Goal: Information Seeking & Learning: Learn about a topic

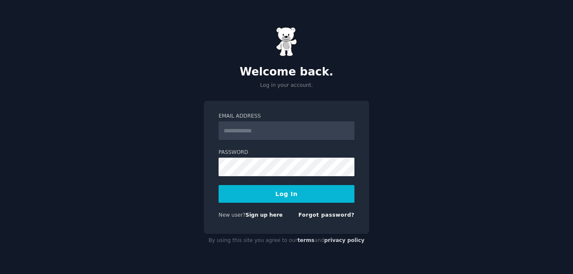
type input "**********"
click at [251, 191] on button "Log In" at bounding box center [286, 194] width 136 height 18
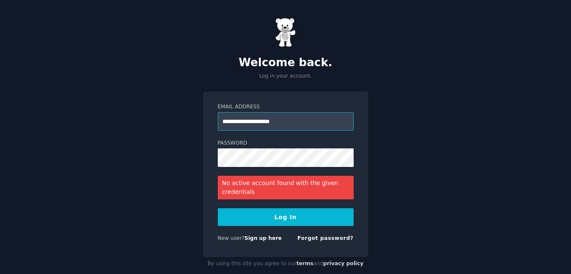
click at [304, 121] on input "**********" at bounding box center [286, 121] width 136 height 19
click at [305, 212] on button "Log In" at bounding box center [286, 217] width 136 height 18
click at [256, 237] on link "Sign up here" at bounding box center [262, 238] width 37 height 6
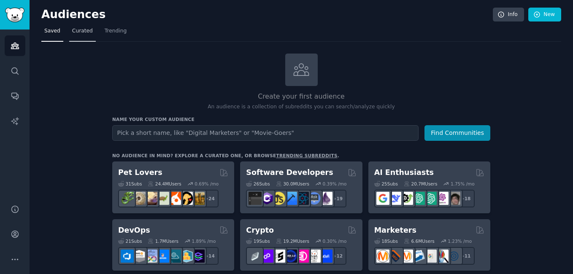
click at [74, 30] on span "Curated" at bounding box center [82, 31] width 21 height 8
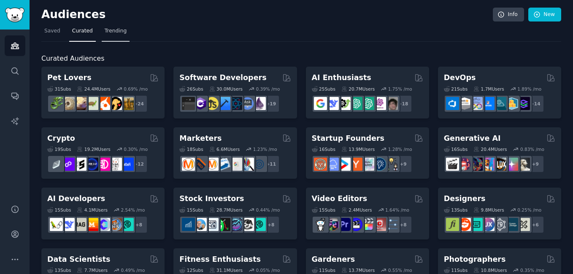
click at [108, 30] on span "Trending" at bounding box center [116, 31] width 22 height 8
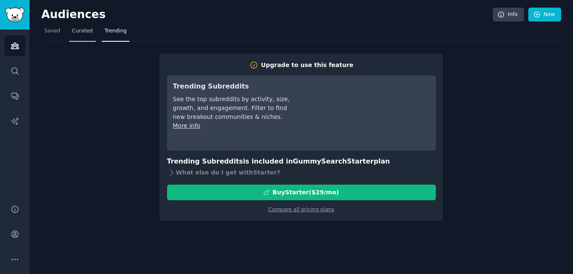
click at [88, 32] on span "Curated" at bounding box center [82, 31] width 21 height 8
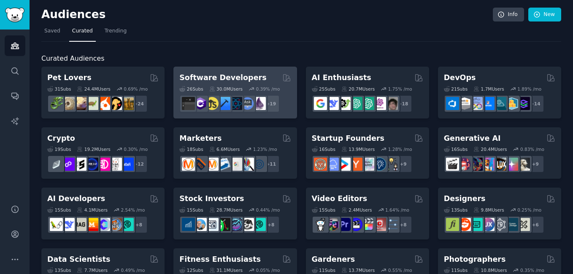
click at [205, 92] on div "26 Sub s 30.0M Users 0.39 % /mo r/csharp + 19" at bounding box center [234, 98] width 111 height 30
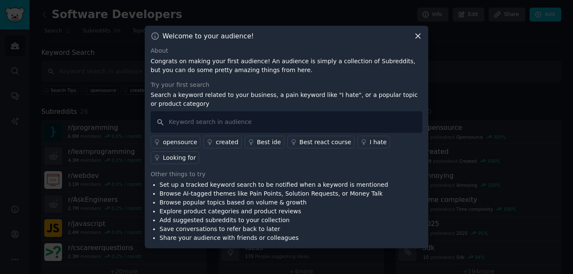
click at [420, 40] on icon at bounding box center [417, 36] width 9 height 9
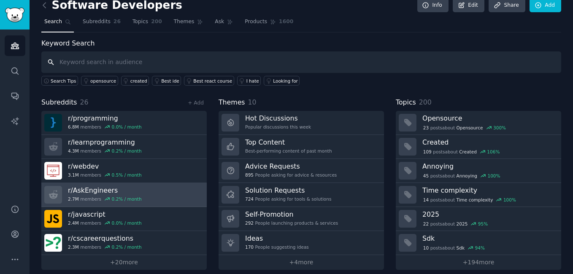
scroll to position [17, 0]
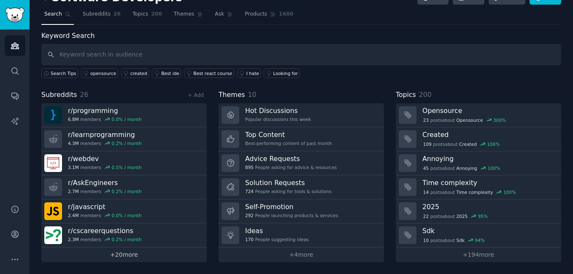
click at [115, 257] on link "+ 20 more" at bounding box center [123, 255] width 165 height 15
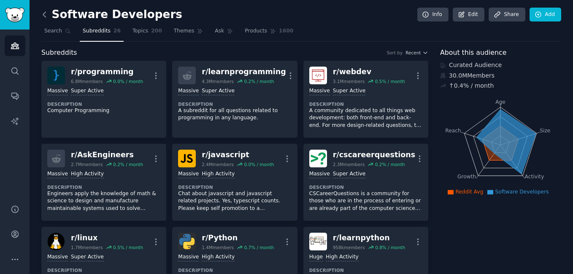
click at [47, 16] on icon at bounding box center [44, 14] width 9 height 9
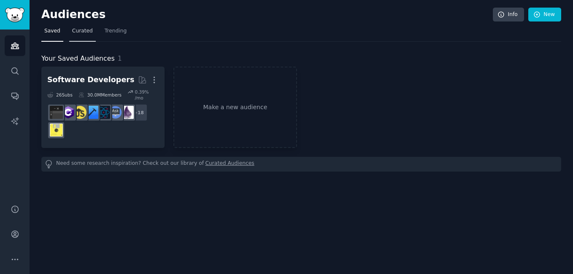
click at [84, 34] on span "Curated" at bounding box center [82, 31] width 21 height 8
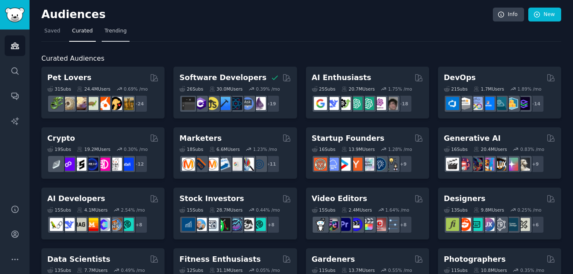
click at [105, 27] on link "Trending" at bounding box center [116, 32] width 28 height 17
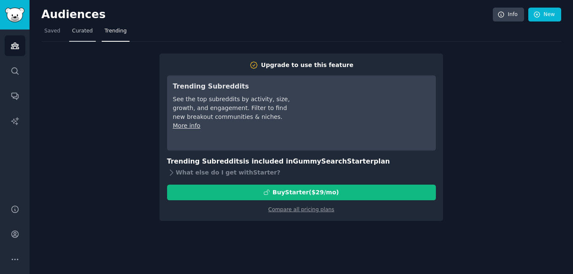
click at [85, 29] on span "Curated" at bounding box center [82, 31] width 21 height 8
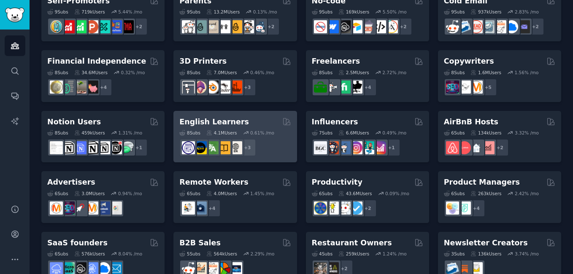
scroll to position [401, 0]
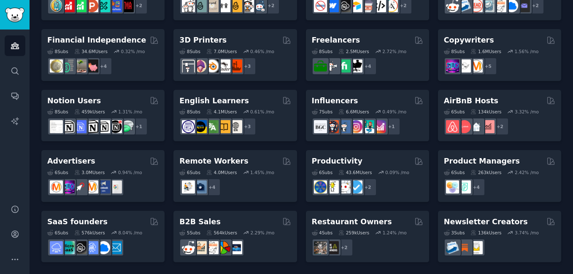
click at [233, 172] on div "4.0M Users" at bounding box center [221, 173] width 31 height 6
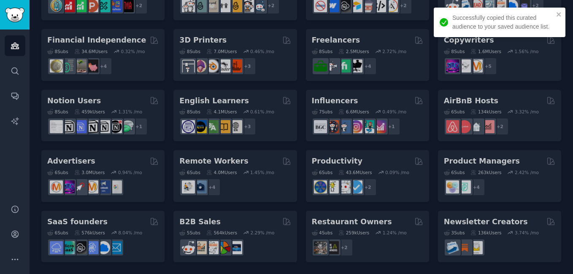
drag, startPoint x: 232, startPoint y: 172, endPoint x: 204, endPoint y: 168, distance: 28.2
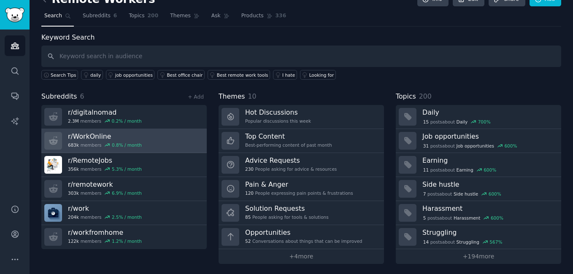
scroll to position [17, 0]
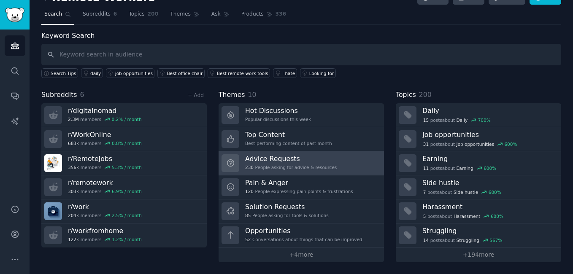
click at [329, 162] on link "Advice Requests 230 People asking for advice & resources" at bounding box center [300, 163] width 165 height 24
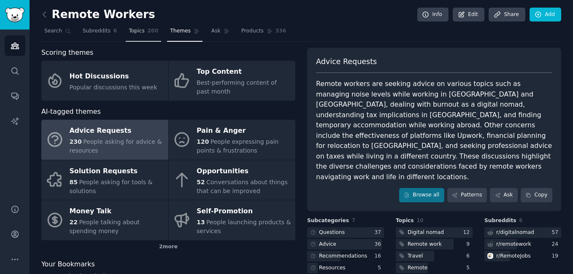
click at [133, 32] on span "Topics" at bounding box center [137, 31] width 16 height 8
click at [131, 26] on link "Topics 200" at bounding box center [143, 32] width 35 height 17
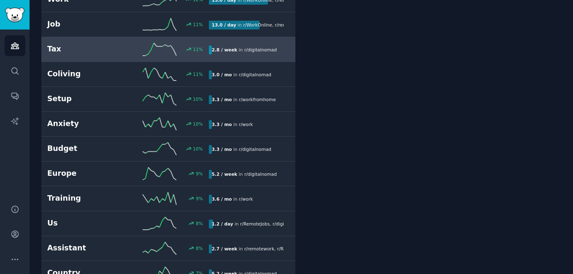
scroll to position [2699, 0]
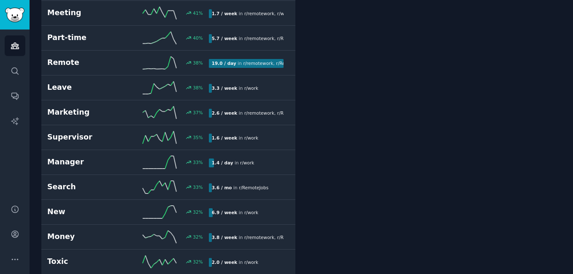
scroll to position [48, 0]
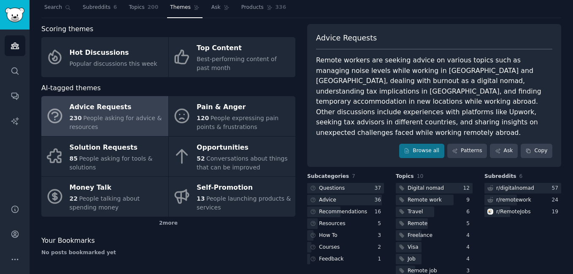
scroll to position [48, 0]
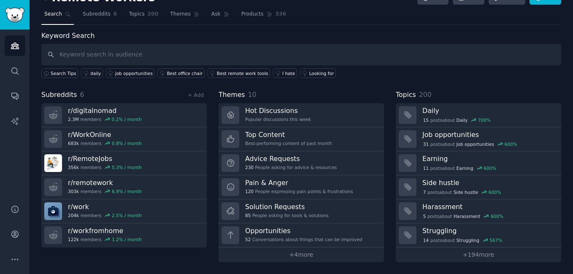
scroll to position [17, 0]
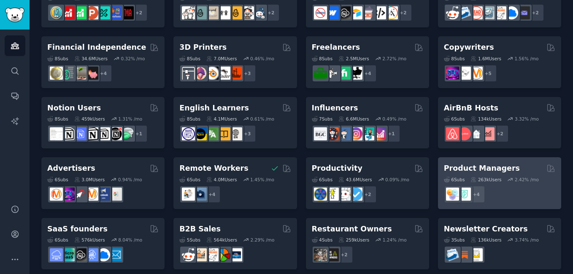
scroll to position [401, 0]
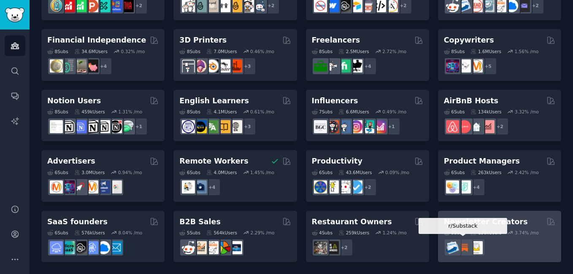
click at [463, 243] on img at bounding box center [464, 247] width 13 height 13
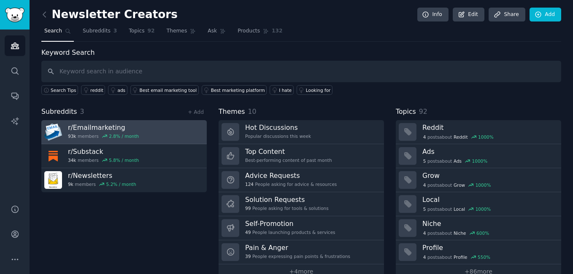
click at [156, 133] on link "r/ Emailmarketing 93k members 2.8 % / month" at bounding box center [123, 132] width 165 height 24
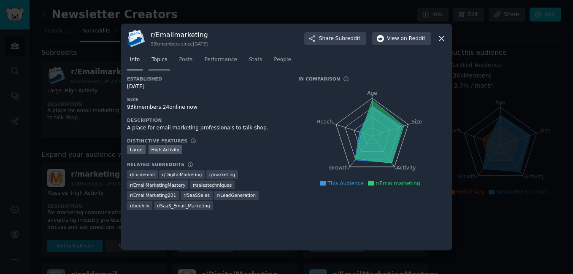
click at [153, 56] on span "Topics" at bounding box center [159, 60] width 16 height 8
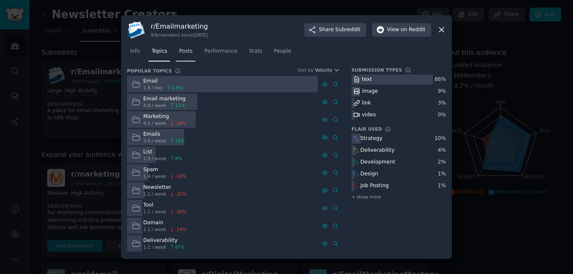
click at [184, 49] on span "Posts" at bounding box center [185, 52] width 13 height 8
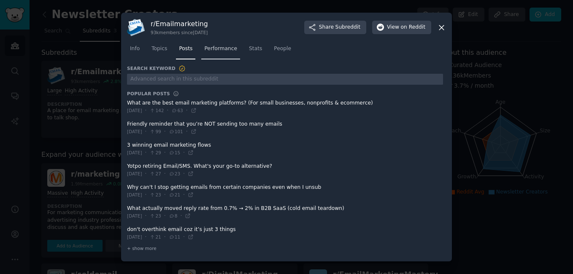
click at [214, 44] on link "Performance" at bounding box center [220, 50] width 39 height 17
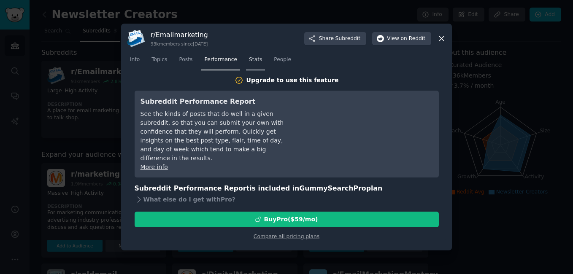
click at [249, 59] on span "Stats" at bounding box center [255, 60] width 13 height 8
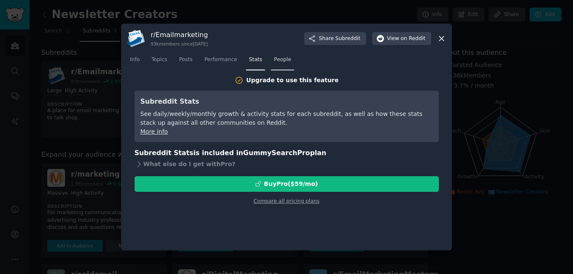
click at [278, 60] on span "People" at bounding box center [282, 60] width 17 height 8
click at [134, 62] on span "Info" at bounding box center [135, 60] width 10 height 8
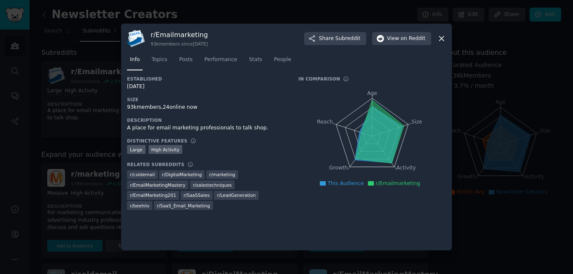
click at [439, 35] on icon at bounding box center [441, 38] width 9 height 9
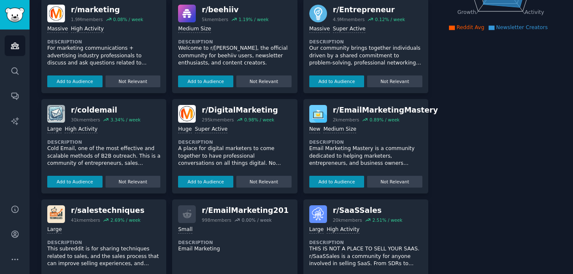
scroll to position [162, 0]
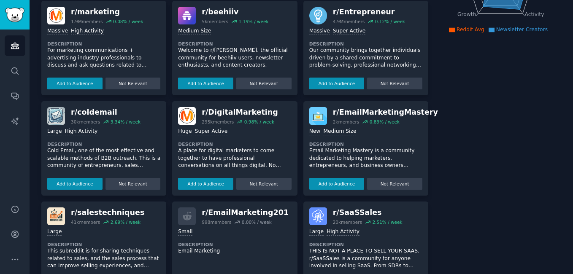
click at [81, 147] on p "Cold Email, one of the most effective and scalable methods of B2B outreach. Thi…" at bounding box center [103, 158] width 113 height 22
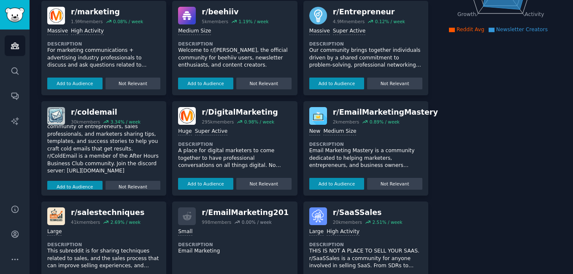
scroll to position [42, 0]
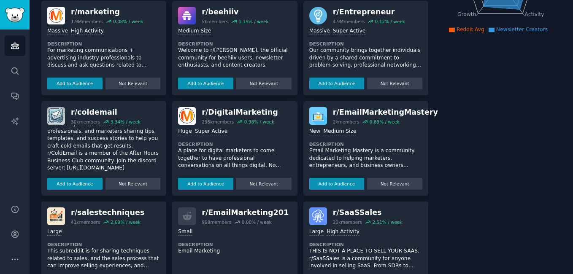
click at [70, 107] on div "r/ coldemail 30k members 3.34 % / week" at bounding box center [103, 116] width 113 height 18
click at [54, 107] on img at bounding box center [56, 116] width 18 height 18
click at [68, 179] on button "Add to Audience" at bounding box center [74, 184] width 55 height 12
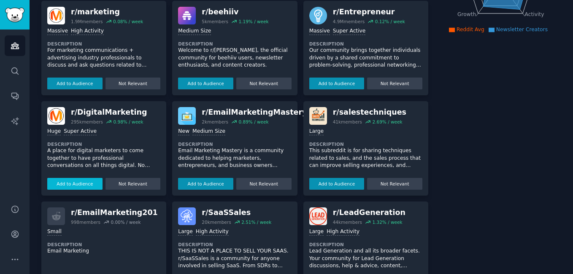
scroll to position [0, 0]
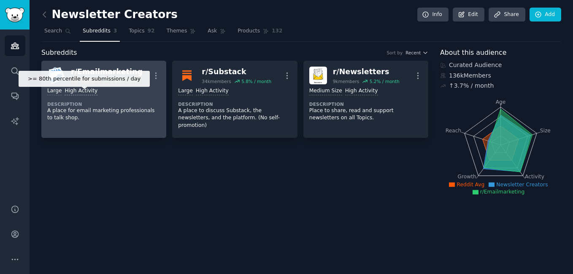
click at [72, 89] on div "High Activity" at bounding box center [81, 91] width 33 height 8
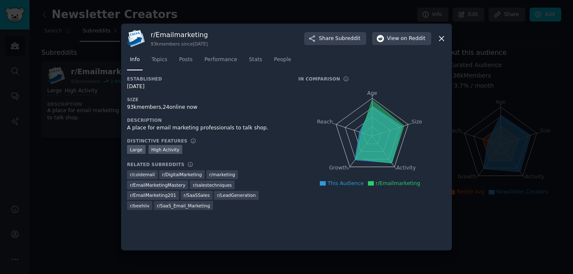
click at [210, 203] on span "r/ SaaS_Email_Marketing" at bounding box center [183, 206] width 53 height 6
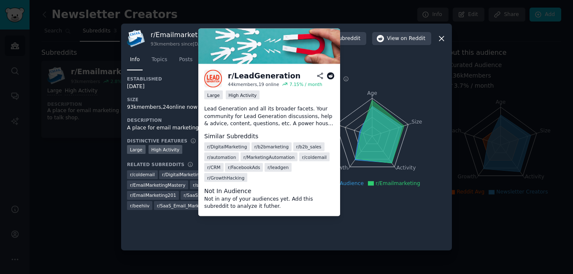
click at [217, 197] on span "r/ LeadGeneration" at bounding box center [236, 195] width 39 height 6
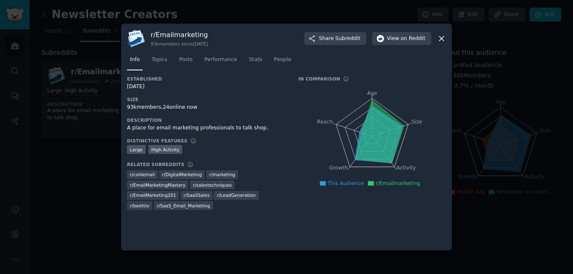
click at [443, 37] on icon at bounding box center [441, 38] width 5 height 5
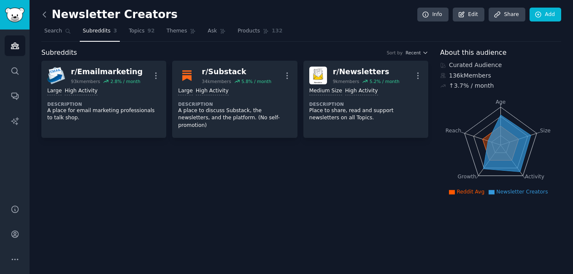
click at [47, 14] on icon at bounding box center [44, 14] width 9 height 9
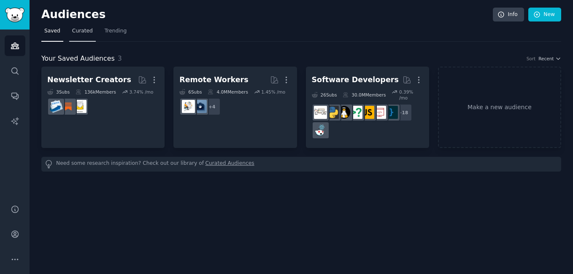
click at [80, 32] on span "Curated" at bounding box center [82, 31] width 21 height 8
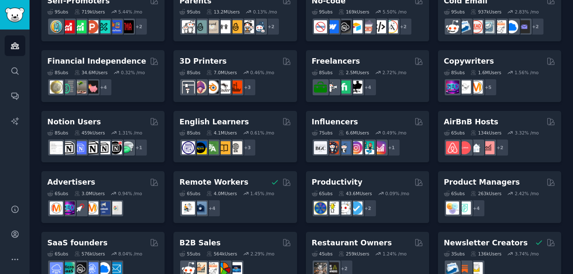
scroll to position [337, 0]
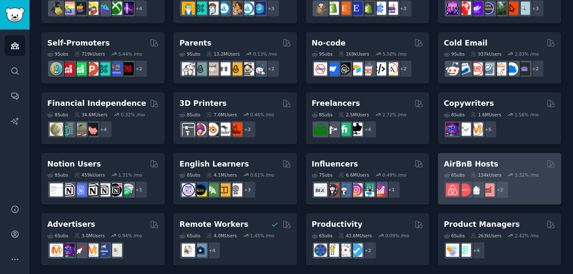
click at [456, 171] on div "6 Sub s 134k Users 3.32 % /mo r/airbnb_hosts + 2" at bounding box center [499, 184] width 111 height 30
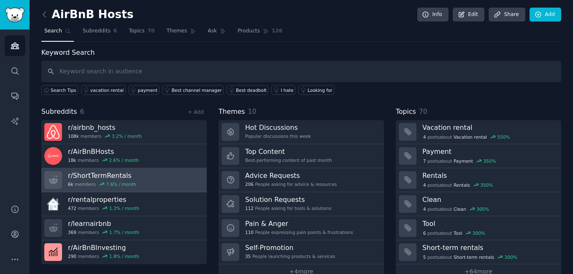
scroll to position [17, 0]
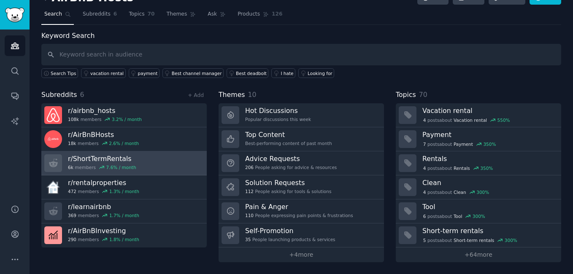
click at [193, 159] on link "r/ ShortTermRentals 6k members 7.6 % / month" at bounding box center [123, 163] width 165 height 24
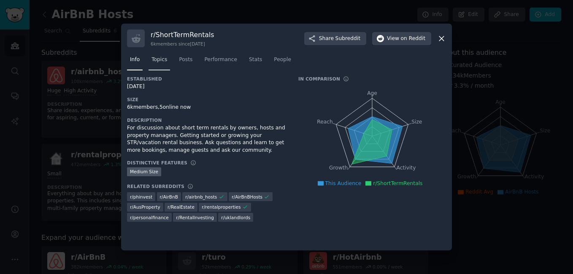
click at [155, 63] on span "Topics" at bounding box center [159, 60] width 16 height 8
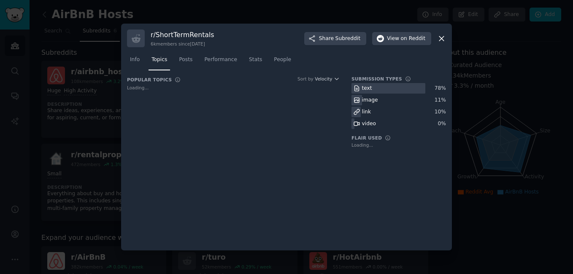
drag, startPoint x: 132, startPoint y: 59, endPoint x: 155, endPoint y: 51, distance: 24.8
click at [132, 59] on span "Info" at bounding box center [135, 60] width 10 height 8
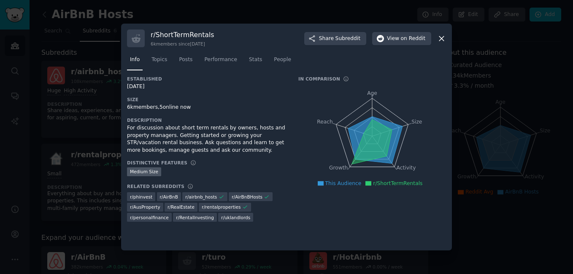
click at [446, 38] on div "r/ ShortTermRentals 6k members since 12/10/2018 Share Subreddit View on Reddit …" at bounding box center [286, 137] width 331 height 227
click at [444, 38] on icon at bounding box center [441, 38] width 9 height 9
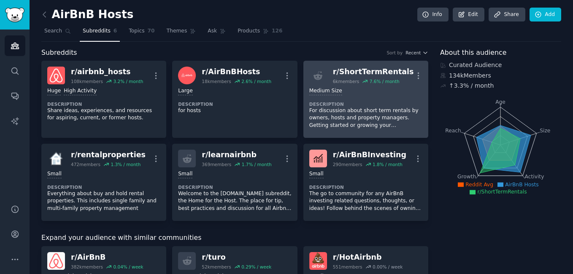
click at [347, 116] on p "For discussion about short term rentals by owners, hosts and property managers.…" at bounding box center [365, 118] width 113 height 22
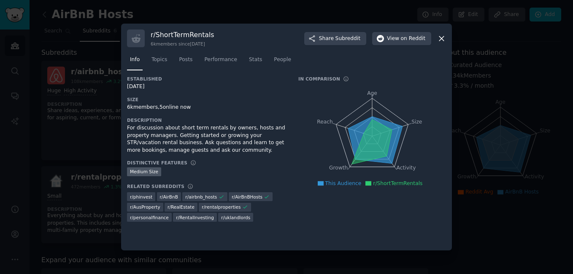
click at [439, 34] on icon at bounding box center [441, 38] width 9 height 9
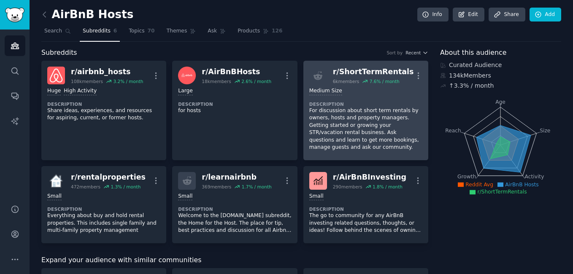
click at [372, 90] on div "Medium Size" at bounding box center [365, 91] width 113 height 8
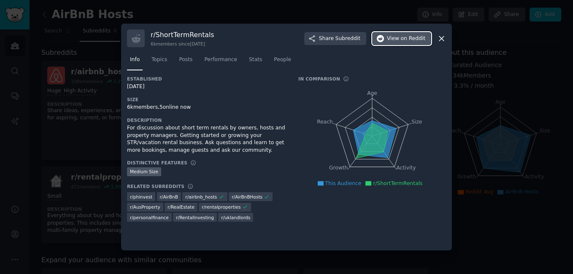
click at [407, 37] on span "on Reddit" at bounding box center [413, 39] width 24 height 8
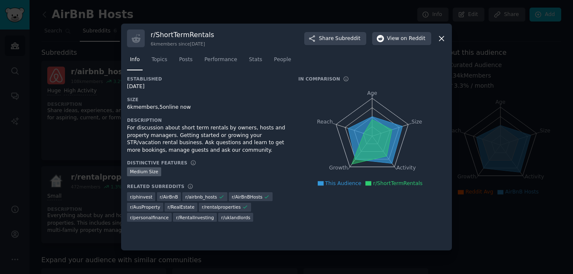
click at [440, 37] on icon at bounding box center [441, 38] width 5 height 5
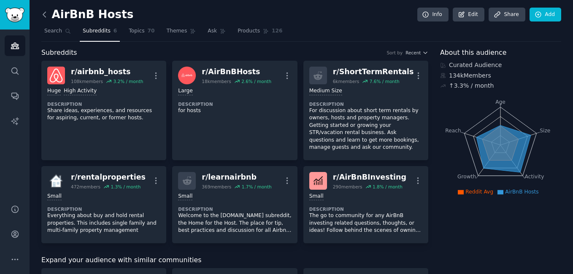
click at [46, 14] on icon at bounding box center [44, 14] width 9 height 9
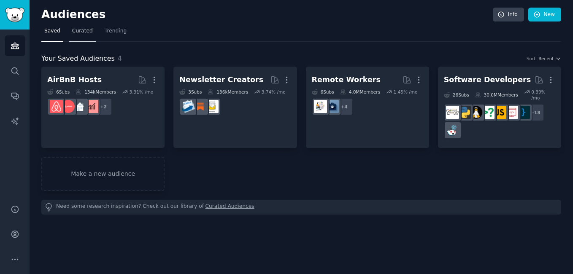
click at [75, 30] on span "Curated" at bounding box center [82, 31] width 21 height 8
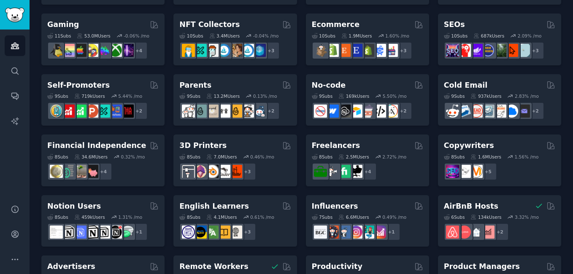
scroll to position [401, 0]
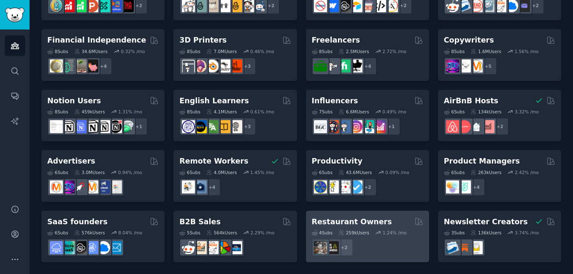
click at [348, 235] on div "259k Users" at bounding box center [353, 233] width 31 height 6
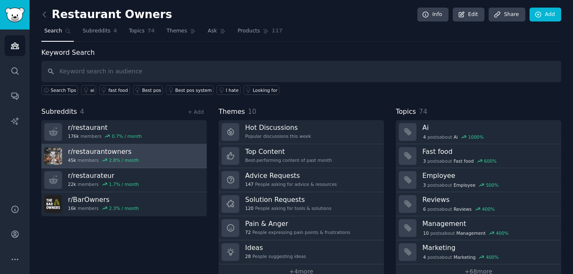
scroll to position [17, 0]
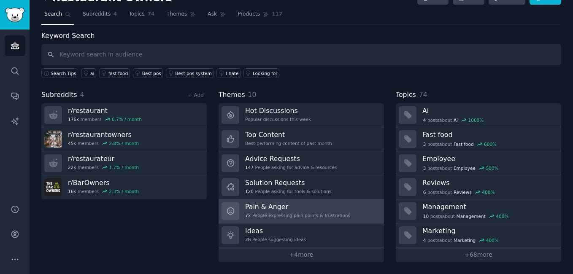
click at [341, 211] on link "Pain & Anger 72 People expressing pain points & frustrations" at bounding box center [300, 211] width 165 height 24
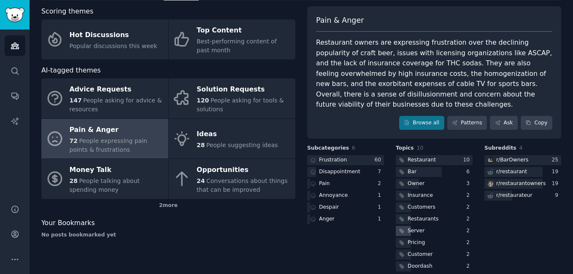
scroll to position [42, 0]
click at [336, 178] on div "Pain" at bounding box center [345, 183] width 77 height 11
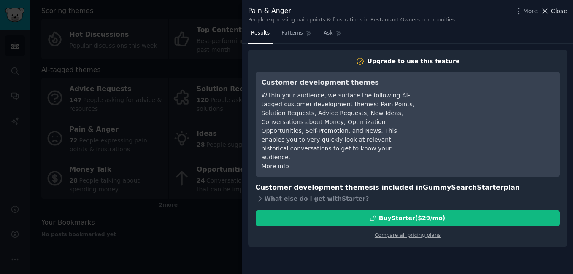
click at [547, 12] on icon at bounding box center [544, 11] width 9 height 9
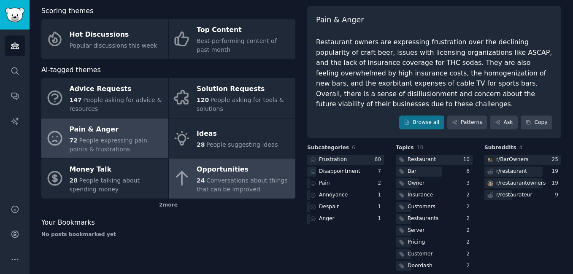
click at [251, 180] on span "Conversations about things that can be improved" at bounding box center [242, 185] width 91 height 16
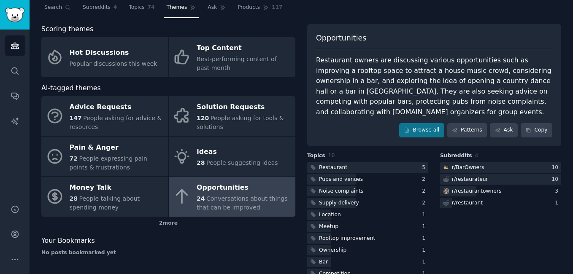
scroll to position [42, 0]
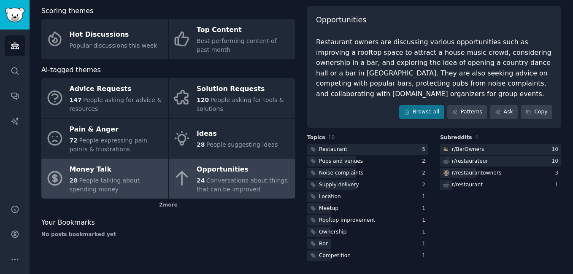
click at [87, 173] on div "Money Talk" at bounding box center [117, 169] width 94 height 13
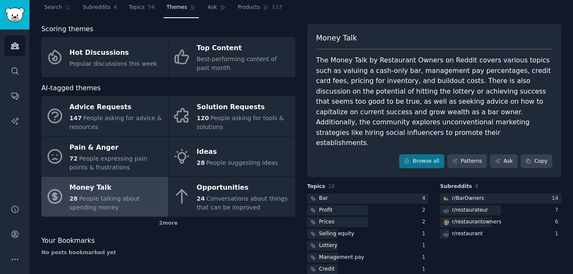
scroll to position [42, 0]
